Goal: Check status: Check status

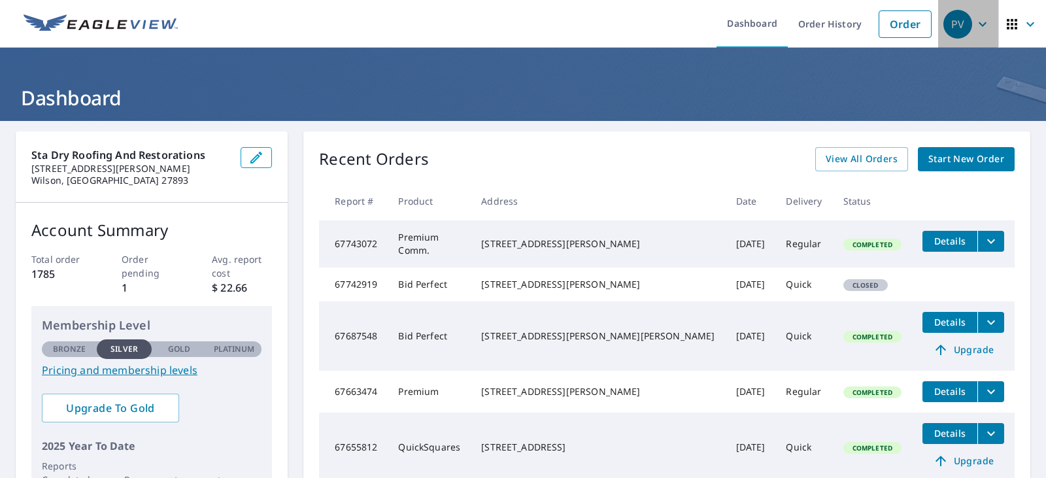
click at [974, 25] on icon "button" at bounding box center [982, 24] width 16 height 16
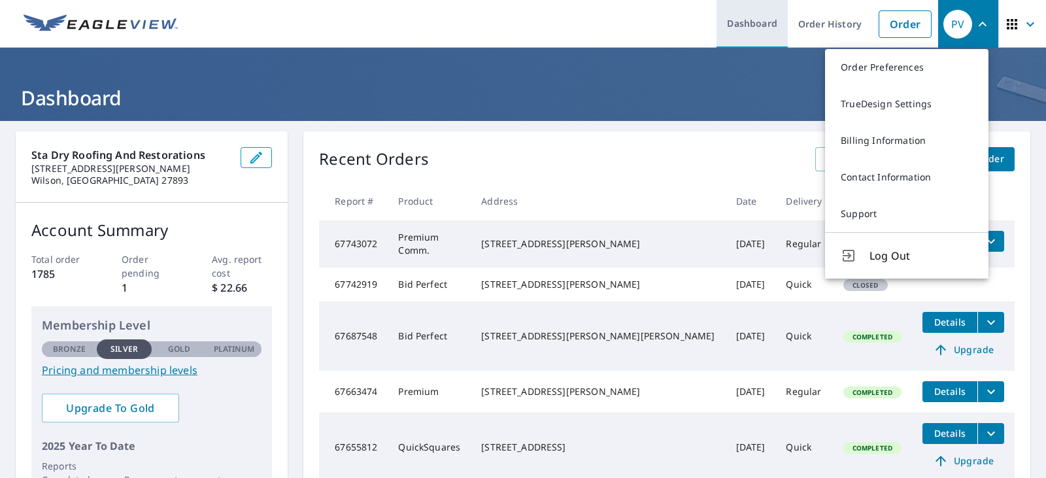
click at [744, 27] on link "Dashboard" at bounding box center [751, 24] width 71 height 48
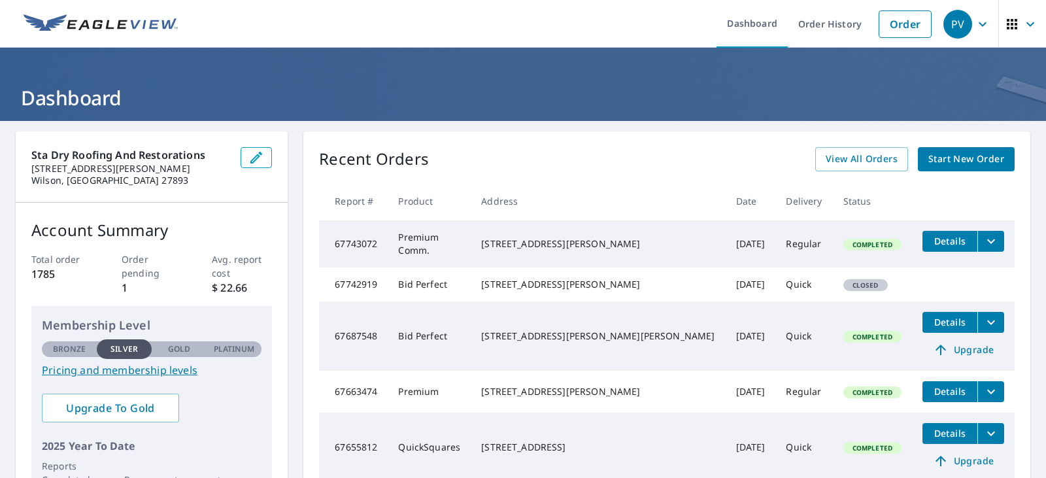
click at [151, 20] on img at bounding box center [101, 24] width 154 height 20
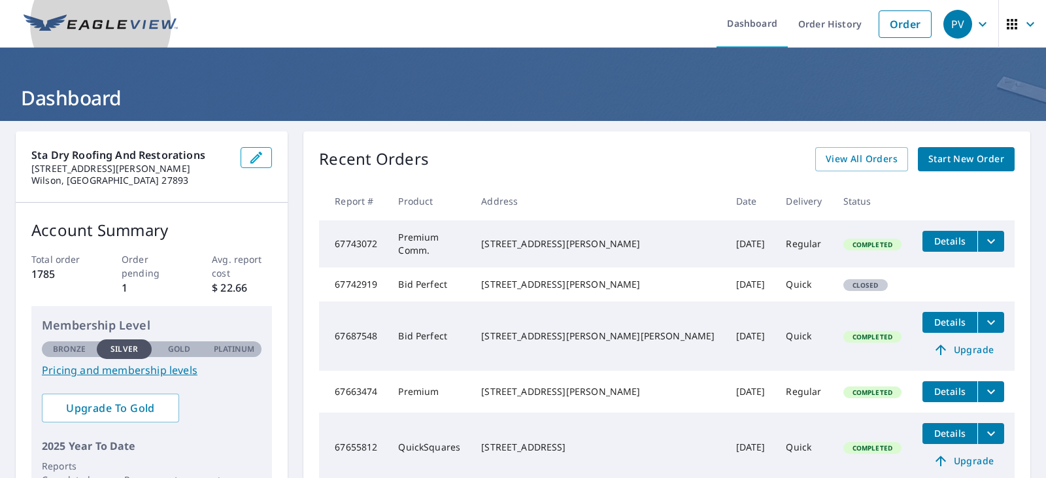
click at [115, 29] on img at bounding box center [101, 24] width 154 height 20
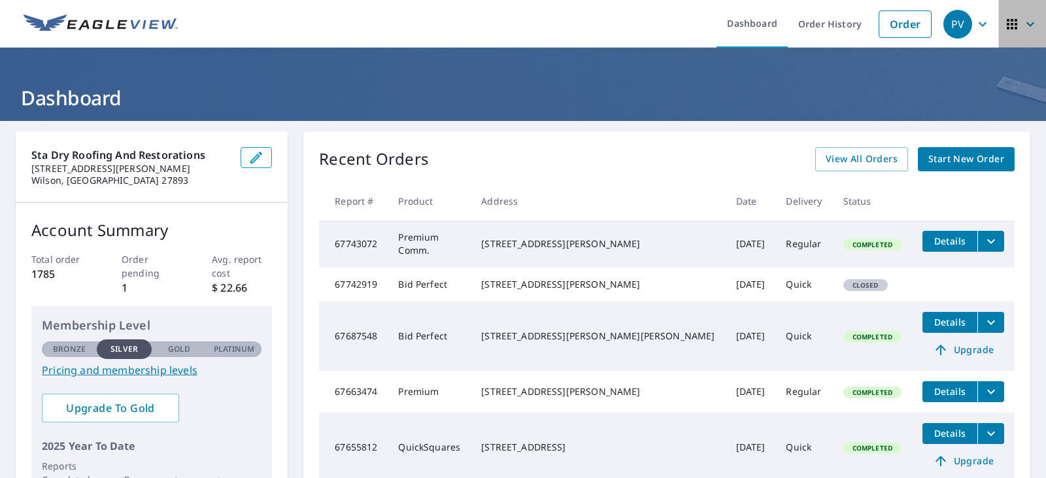
click at [1022, 29] on icon "button" at bounding box center [1030, 24] width 16 height 16
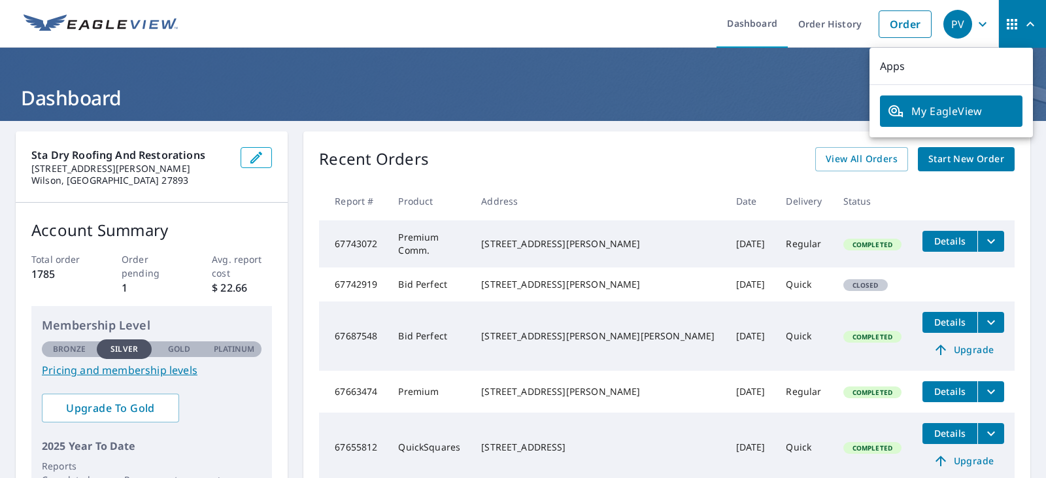
click at [668, 95] on h1 "Dashboard" at bounding box center [523, 97] width 1014 height 27
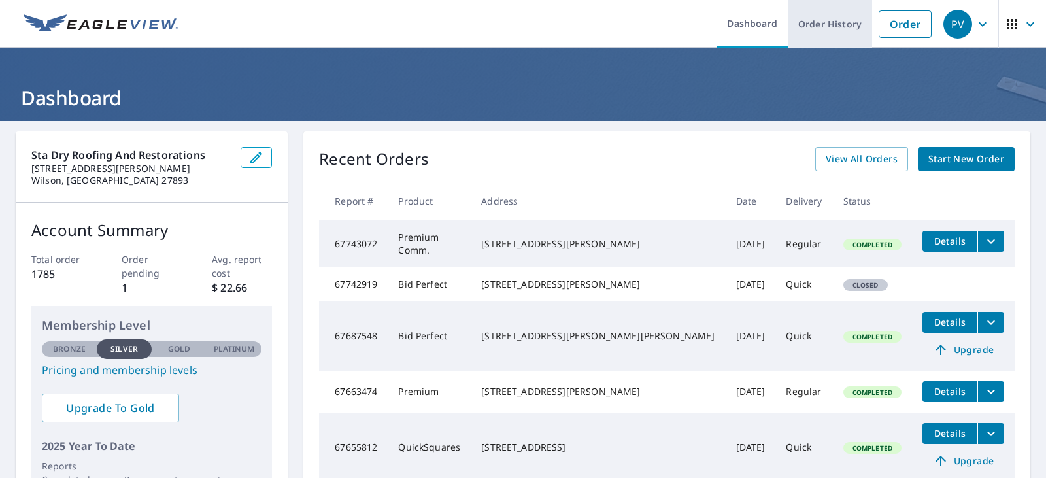
click at [804, 22] on link "Order History" at bounding box center [829, 24] width 84 height 48
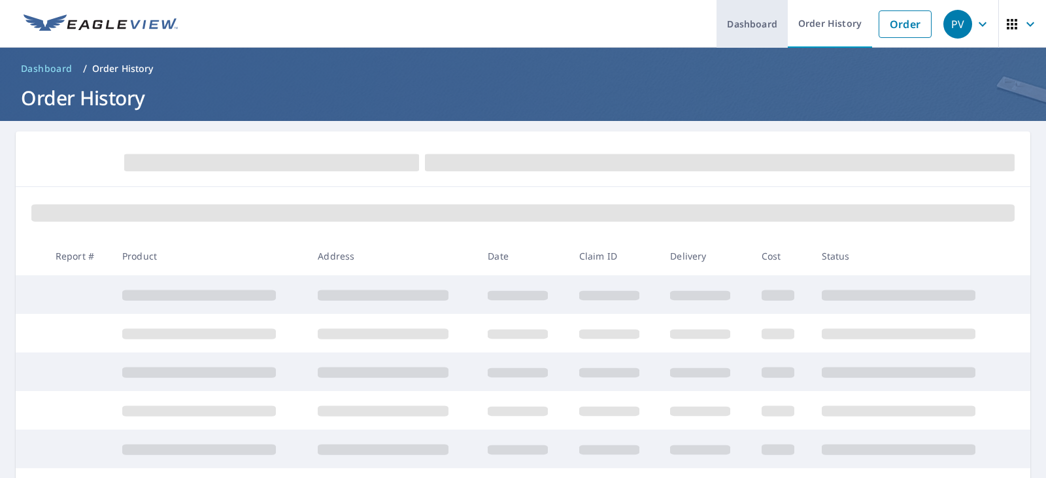
click at [747, 30] on link "Dashboard" at bounding box center [751, 24] width 71 height 48
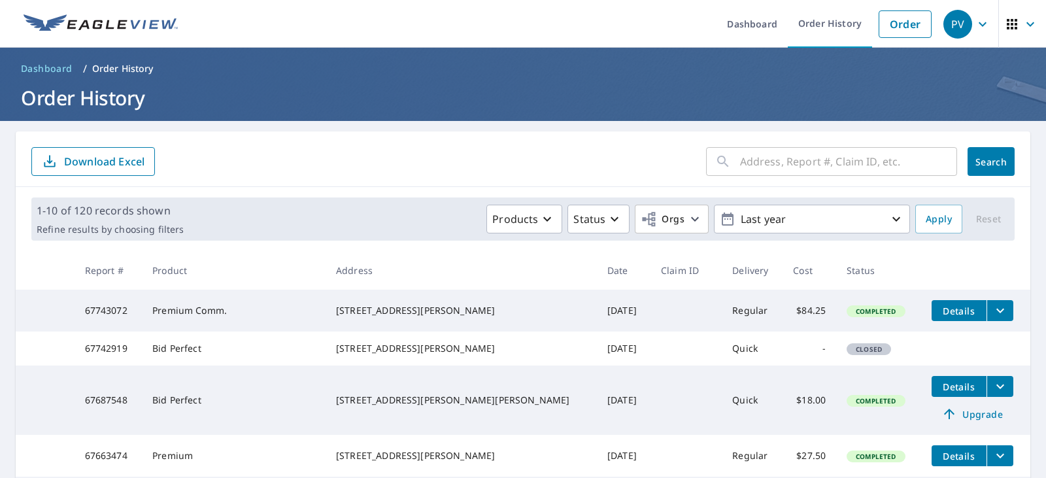
click at [418, 317] on div "[STREET_ADDRESS][PERSON_NAME]" at bounding box center [461, 310] width 250 height 13
click at [203, 312] on td "Premium Comm." at bounding box center [234, 310] width 184 height 42
click at [986, 301] on button "filesDropdownBtn-67743072" at bounding box center [999, 310] width 27 height 21
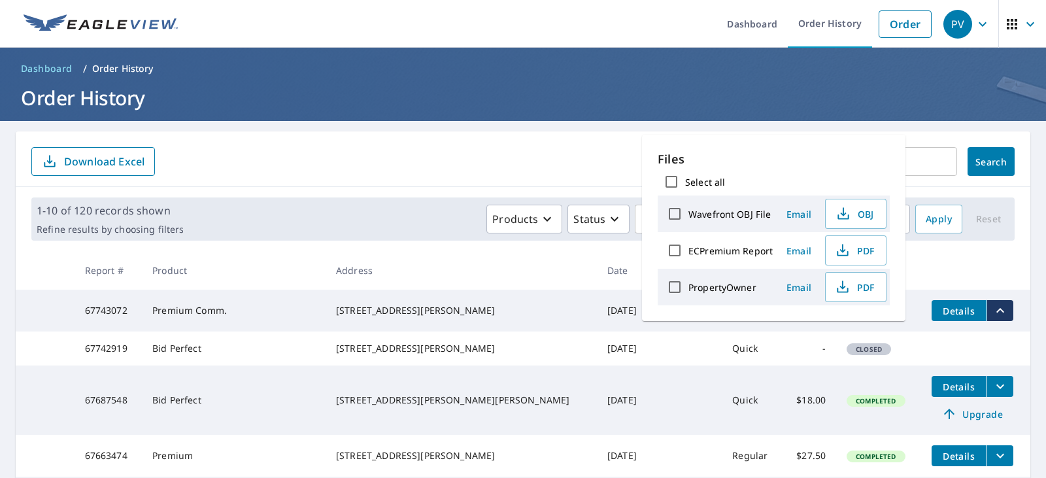
click at [770, 163] on p "Files" at bounding box center [773, 159] width 232 height 18
click at [454, 155] on form "​ Search Download Excel" at bounding box center [522, 161] width 983 height 29
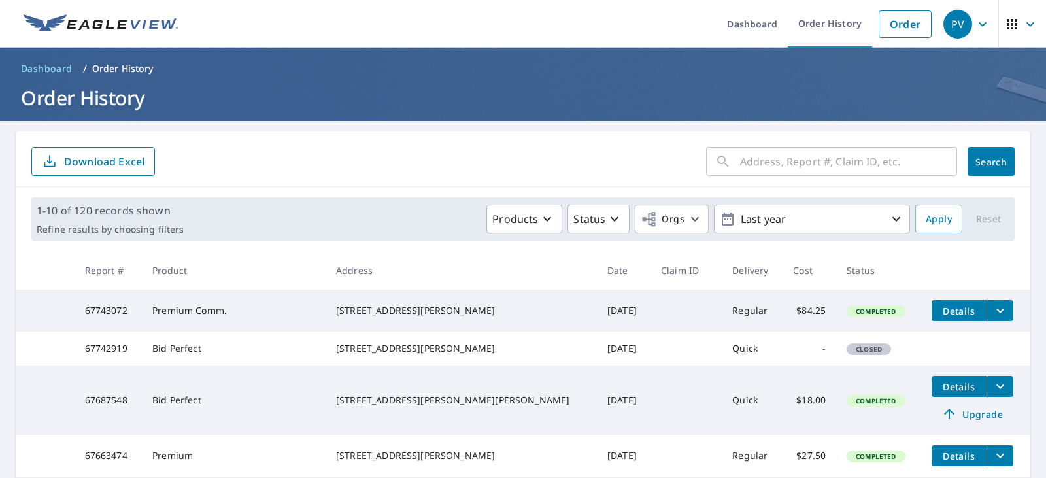
click at [848, 312] on span "Completed" at bounding box center [876, 310] width 56 height 9
click at [974, 20] on icon "button" at bounding box center [982, 24] width 16 height 16
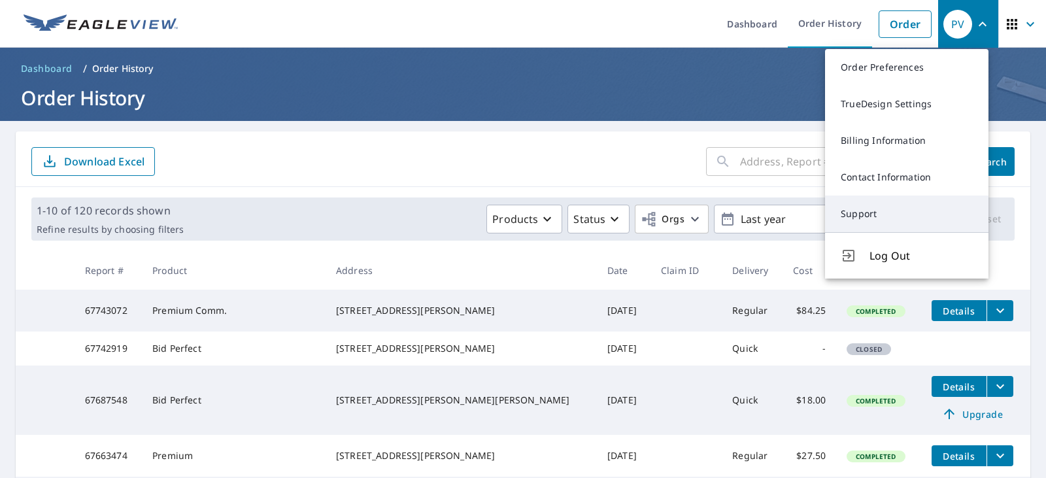
click at [891, 218] on link "Support" at bounding box center [906, 213] width 163 height 37
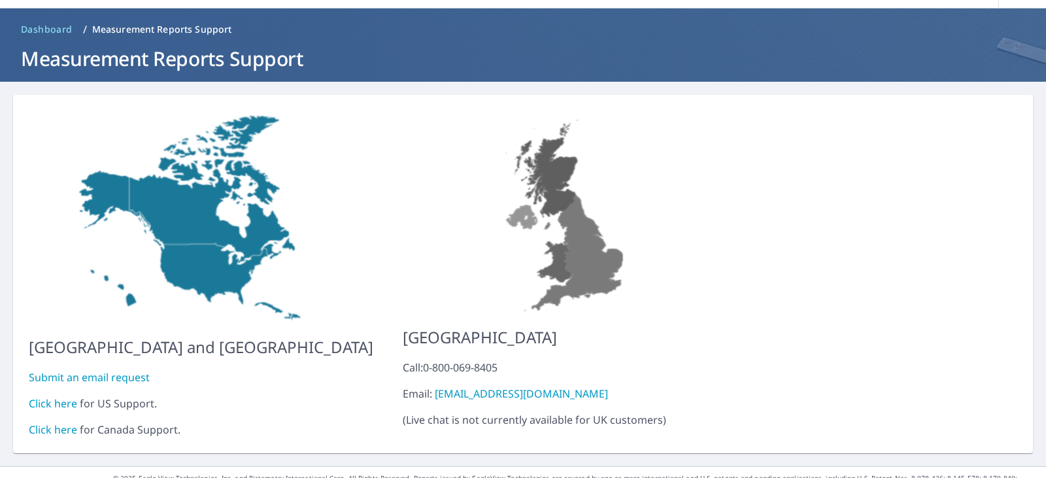
scroll to position [51, 0]
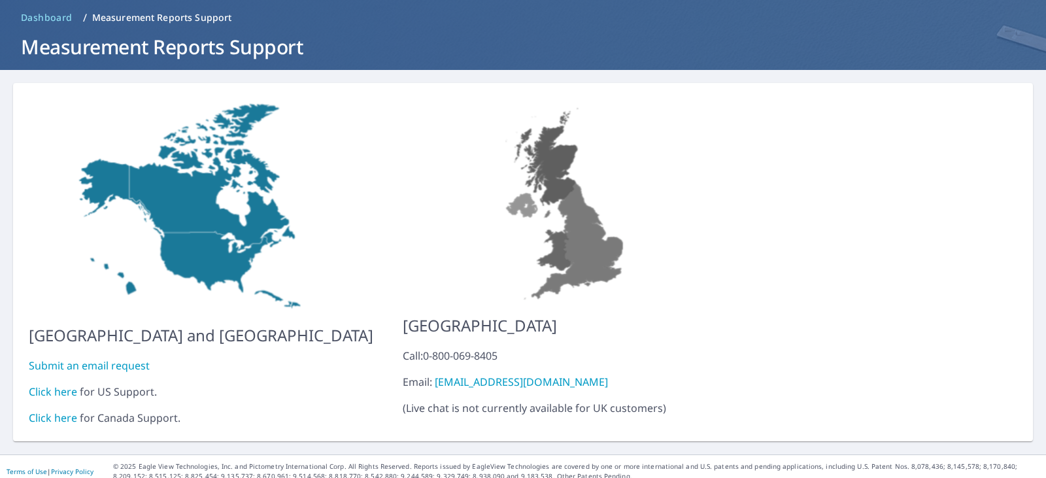
click at [37, 384] on link "Click here" at bounding box center [53, 391] width 48 height 14
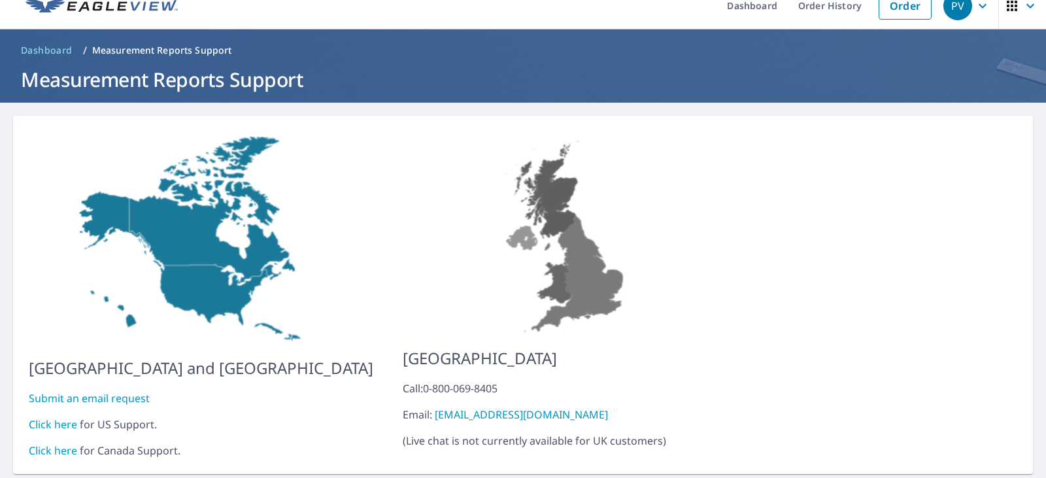
scroll to position [0, 0]
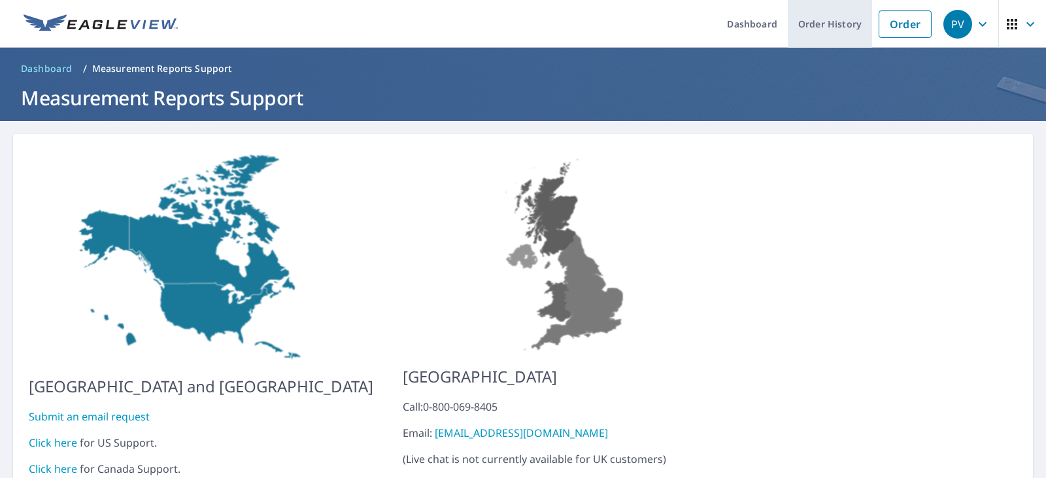
click at [820, 16] on link "Order History" at bounding box center [829, 24] width 84 height 48
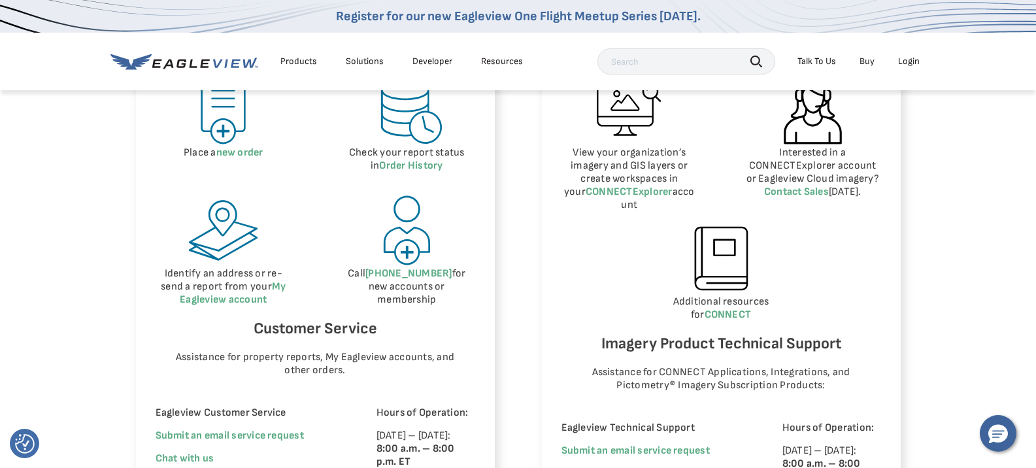
scroll to position [663, 0]
click at [229, 255] on img at bounding box center [223, 230] width 74 height 74
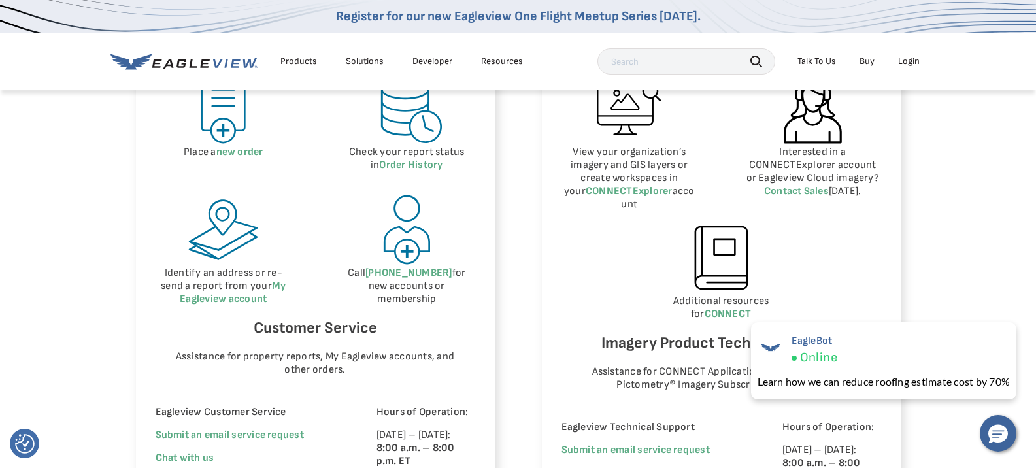
click at [987, 188] on div "Eagleview Property Reports Place a new order Check your report status in Order …" at bounding box center [518, 276] width 1036 height 637
